Goal: Task Accomplishment & Management: Manage account settings

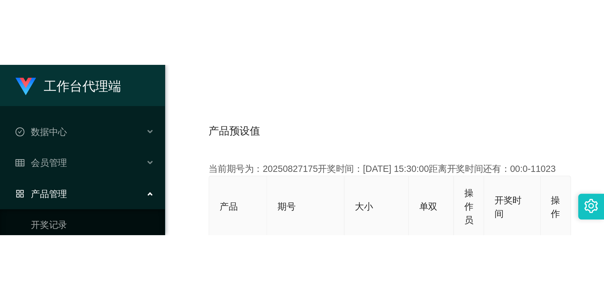
scroll to position [126, 0]
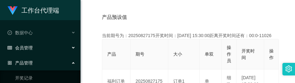
click at [29, 47] on span "会员管理" at bounding box center [20, 47] width 25 height 5
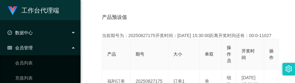
click at [39, 34] on div "数据中心" at bounding box center [40, 32] width 81 height 13
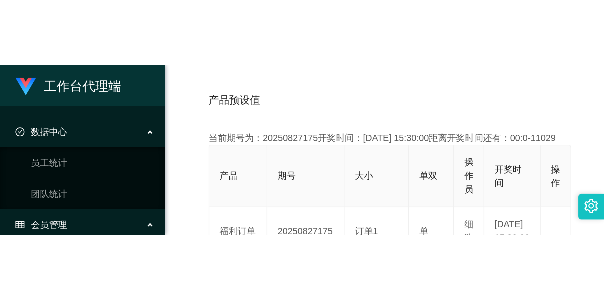
scroll to position [100, 0]
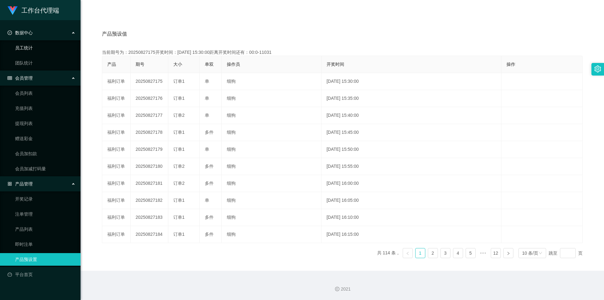
click at [31, 48] on link "员工统计" at bounding box center [45, 48] width 60 height 13
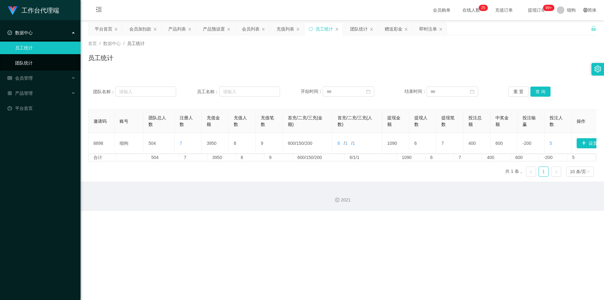
click at [27, 67] on link "团队统计" at bounding box center [45, 63] width 60 height 13
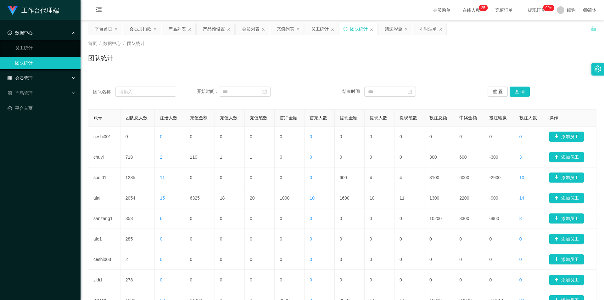
click at [25, 77] on span "会员管理" at bounding box center [20, 78] width 25 height 5
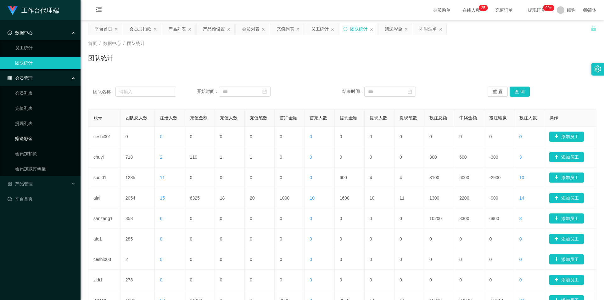
click at [37, 83] on link "赠送彩金" at bounding box center [45, 138] width 60 height 13
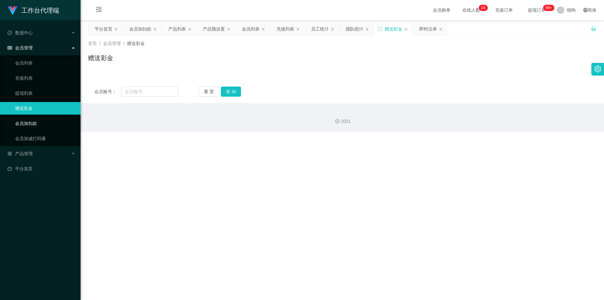
drag, startPoint x: 37, startPoint y: 124, endPoint x: 43, endPoint y: 121, distance: 7.1
click at [37, 83] on link "会员加扣款" at bounding box center [45, 123] width 60 height 13
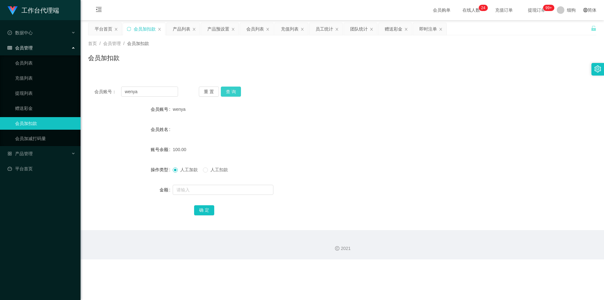
click at [232, 83] on button "查 询" at bounding box center [231, 92] width 20 height 10
click at [196, 83] on input "text" at bounding box center [223, 190] width 101 height 10
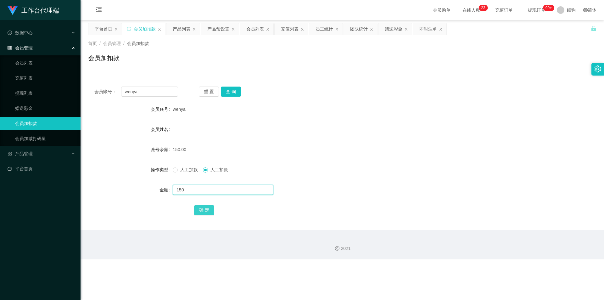
type input "150"
click at [206, 83] on button "确 定" at bounding box center [204, 210] width 20 height 10
click at [189, 83] on input "text" at bounding box center [223, 190] width 101 height 10
drag, startPoint x: 187, startPoint y: 190, endPoint x: 127, endPoint y: 189, distance: 59.5
click at [127, 83] on div "金额 300" at bounding box center [342, 189] width 509 height 13
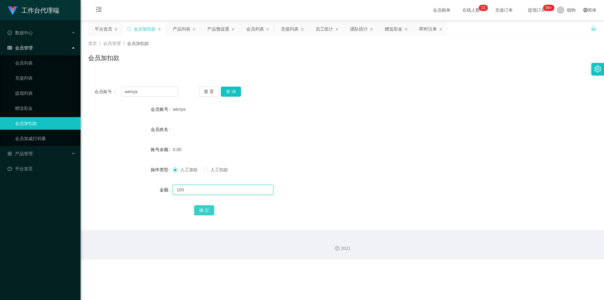
type input "100"
click at [209, 83] on button "确 定" at bounding box center [204, 210] width 20 height 10
click at [285, 83] on div "2021" at bounding box center [343, 244] width 524 height 29
